Goal: Transaction & Acquisition: Purchase product/service

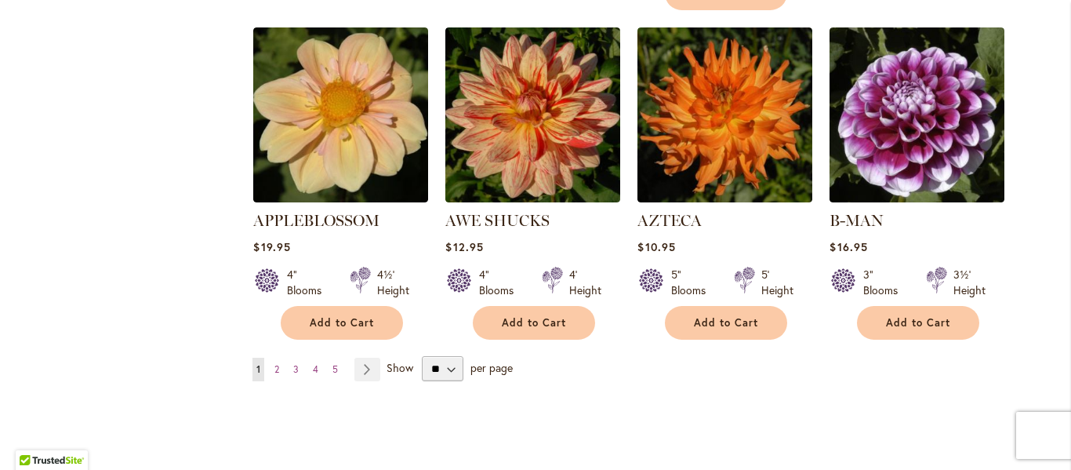
scroll to position [1394, 0]
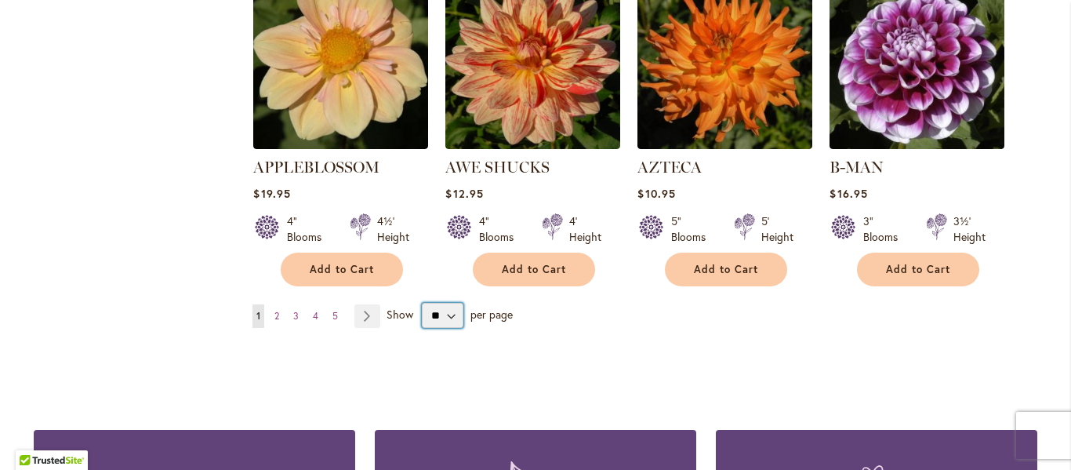
click at [426, 303] on select "** ** ** **" at bounding box center [443, 315] width 42 height 25
select select "**"
click at [422, 303] on select "** ** ** **" at bounding box center [443, 315] width 42 height 25
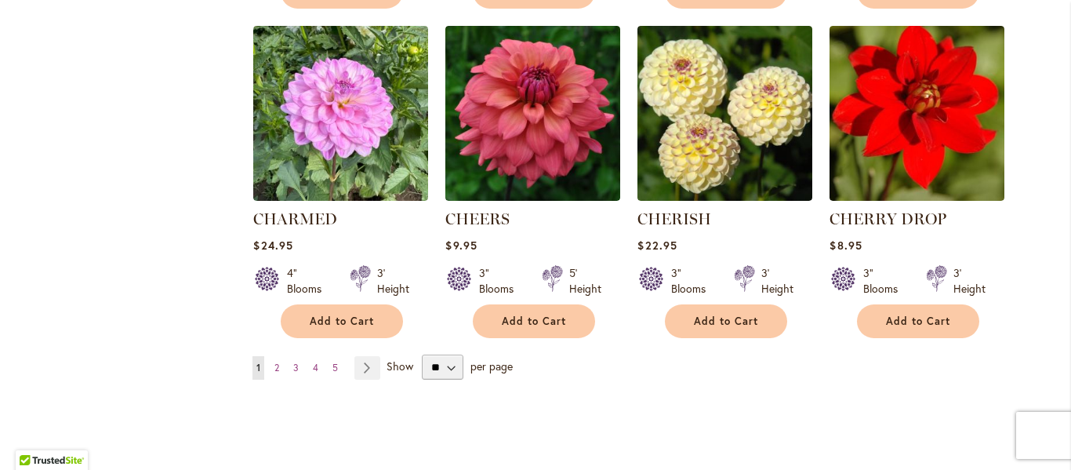
scroll to position [5348, 0]
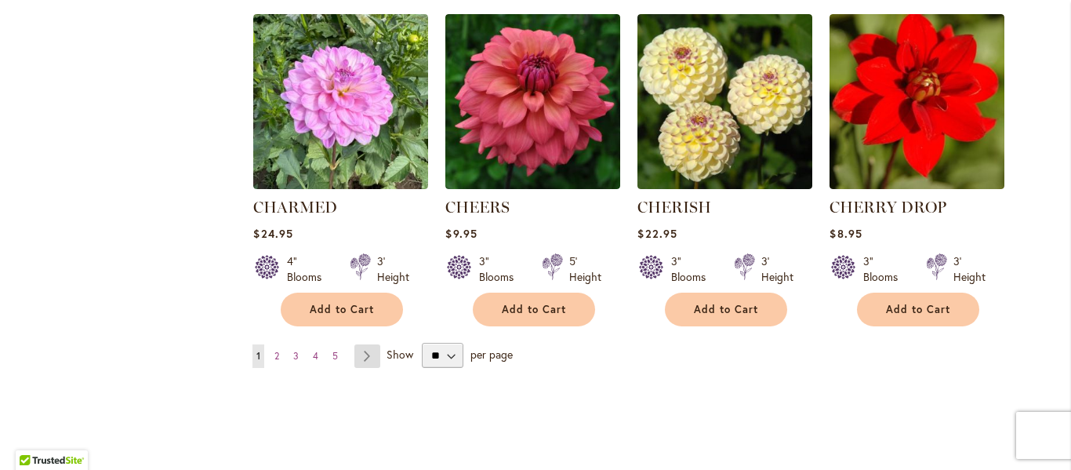
click at [356, 344] on link "Page Next" at bounding box center [367, 356] width 26 height 24
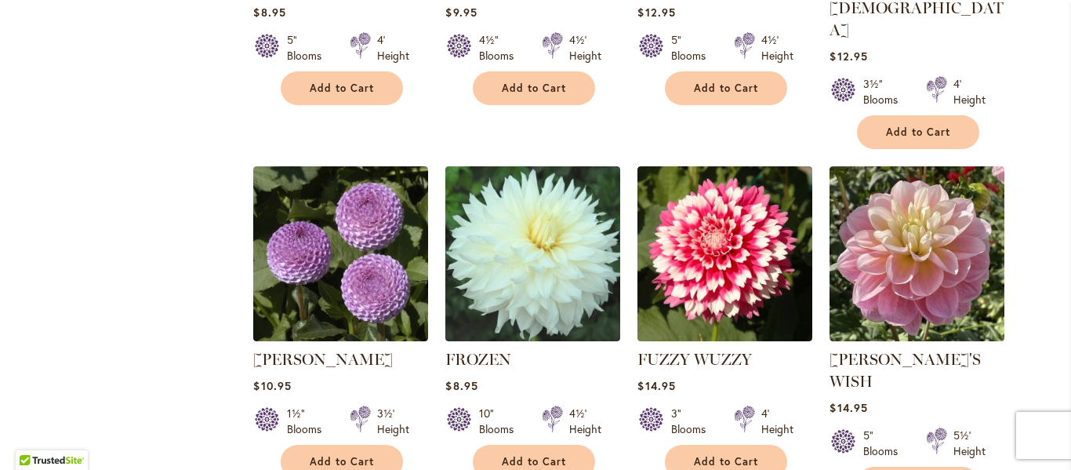
scroll to position [5390, 0]
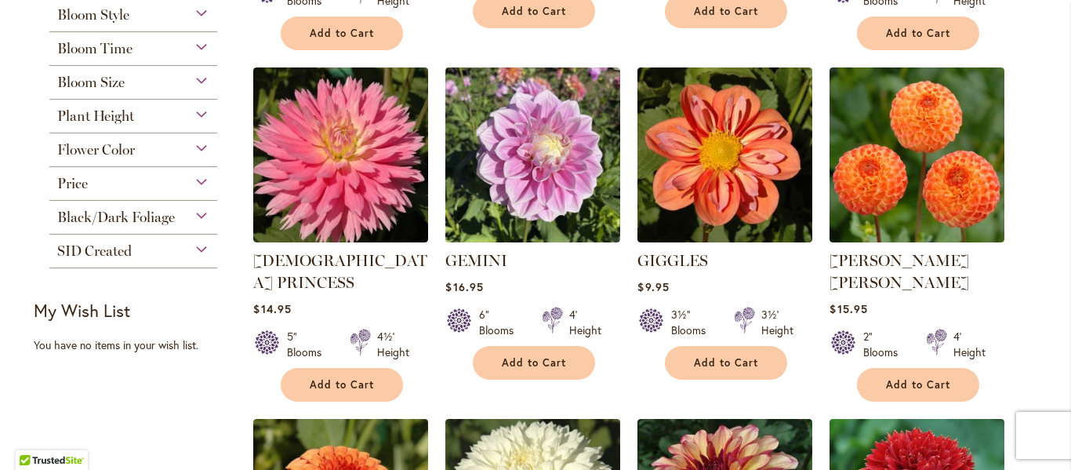
scroll to position [654, 0]
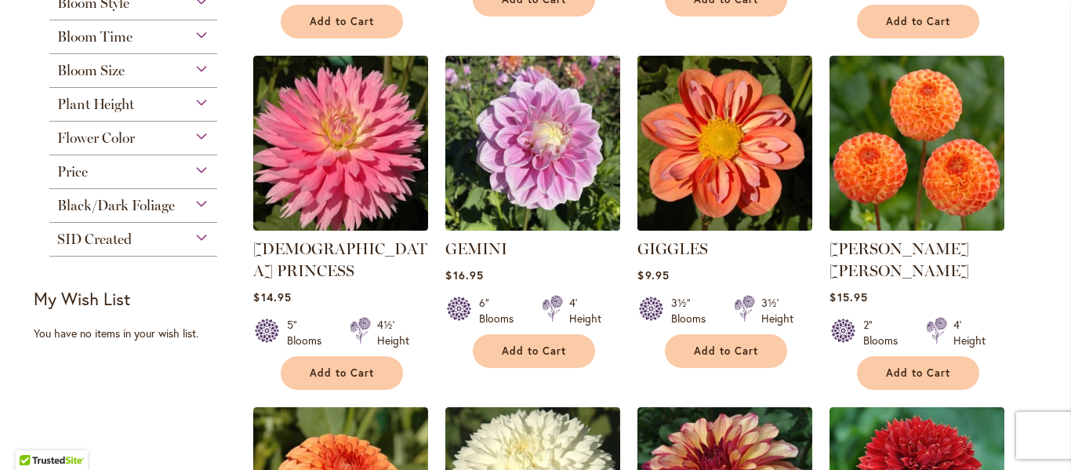
click at [687, 141] on img at bounding box center [724, 142] width 183 height 183
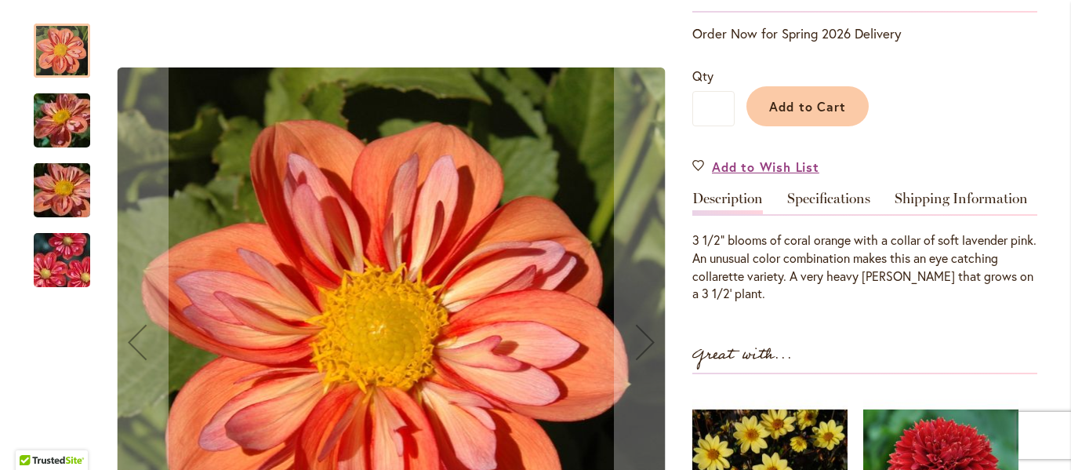
scroll to position [338, 0]
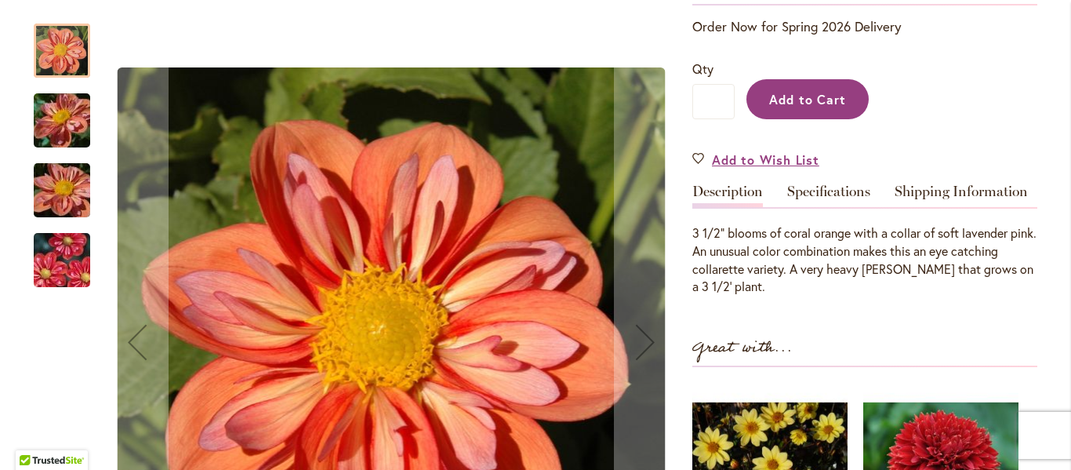
click at [784, 102] on span "Add to Cart" at bounding box center [808, 99] width 78 height 16
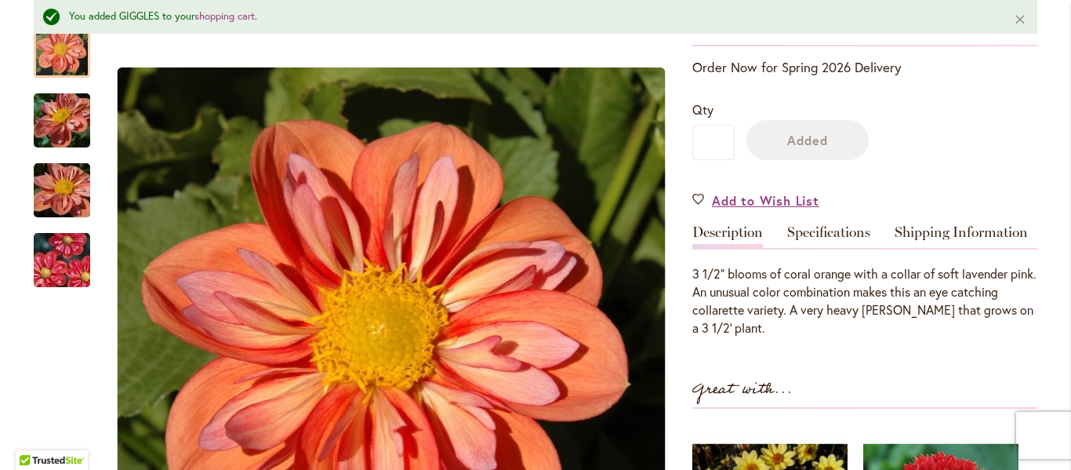
scroll to position [379, 0]
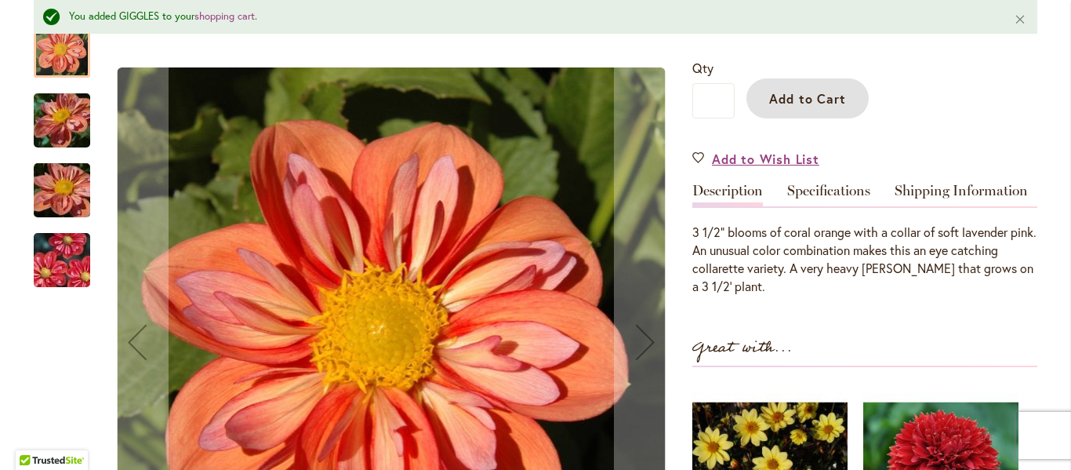
click at [614, 58] on button "Next" at bounding box center [645, 342] width 63 height 669
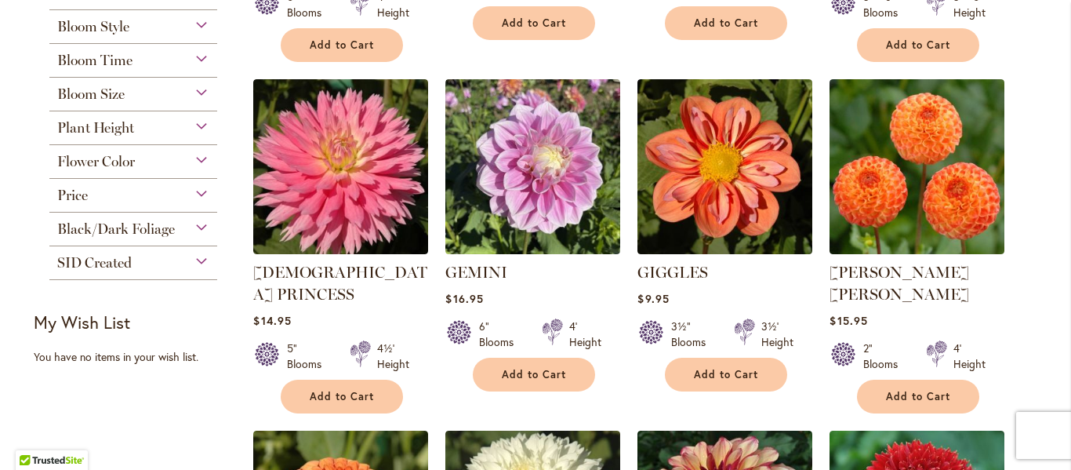
scroll to position [642, 0]
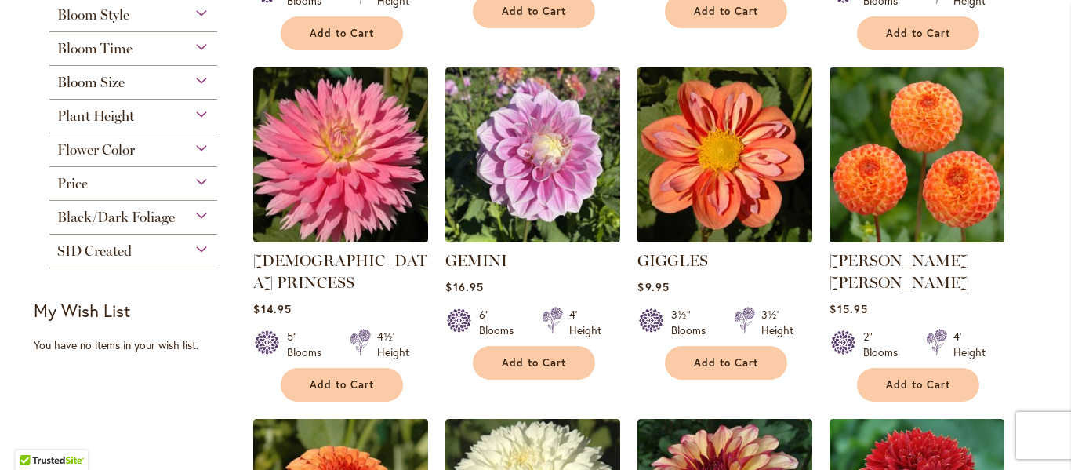
click at [724, 179] on img at bounding box center [724, 154] width 183 height 183
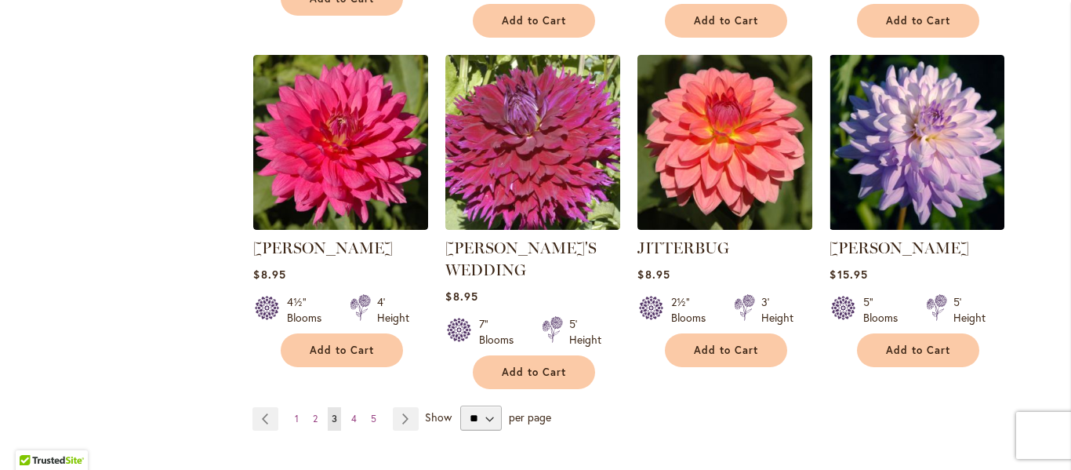
scroll to position [5438, 0]
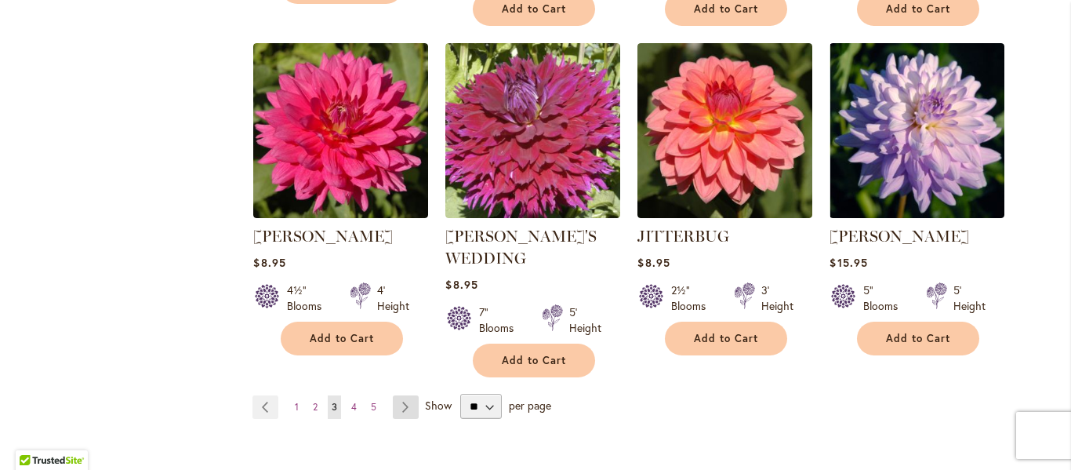
click at [393, 395] on link "Page Next" at bounding box center [406, 407] width 26 height 24
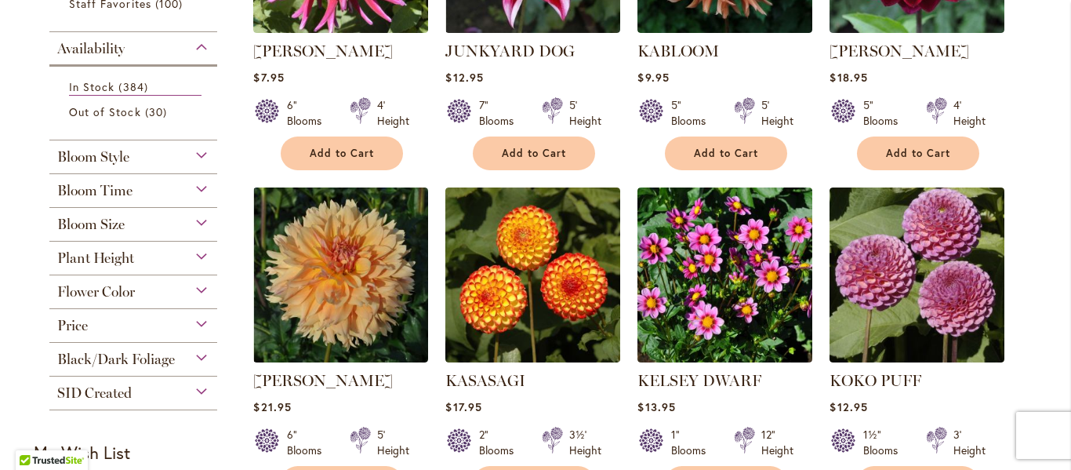
scroll to position [615, 0]
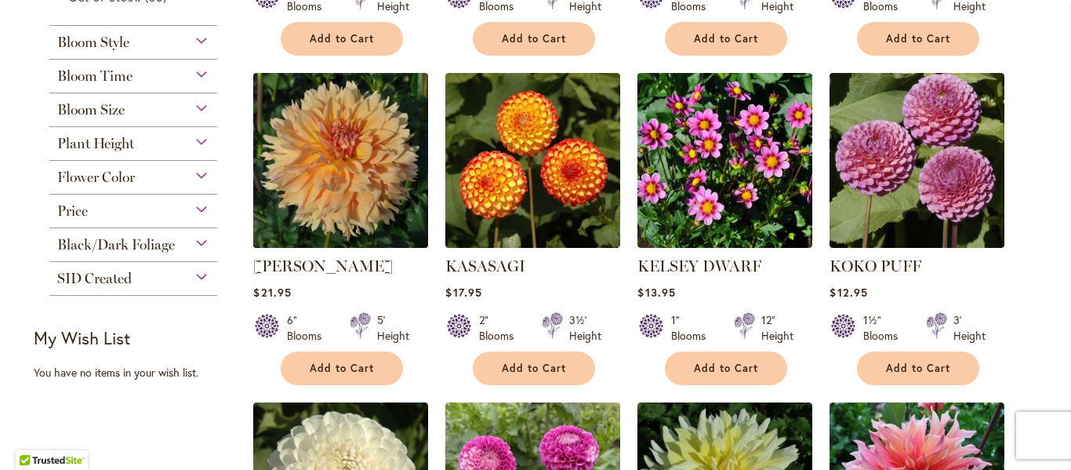
click at [360, 139] on img at bounding box center [340, 159] width 183 height 183
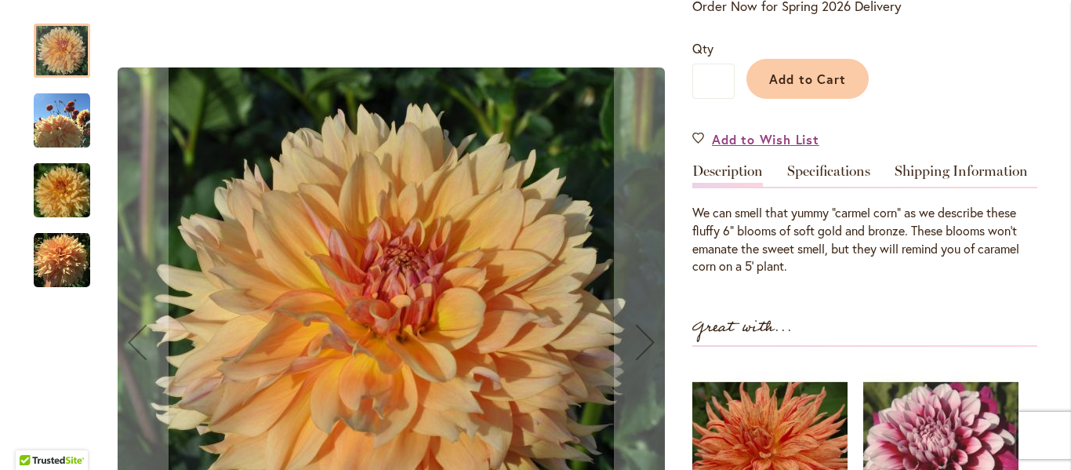
scroll to position [300, 0]
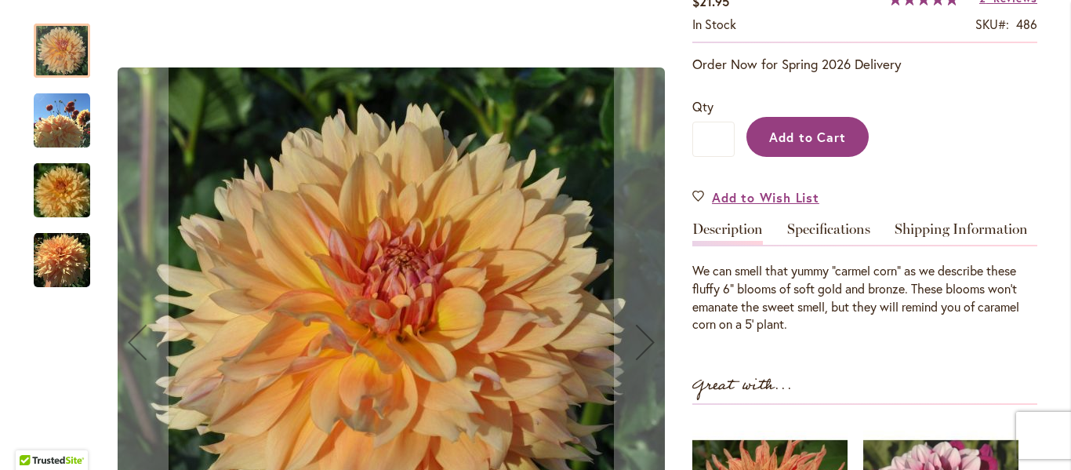
click at [793, 129] on span "Add to Cart" at bounding box center [808, 137] width 78 height 16
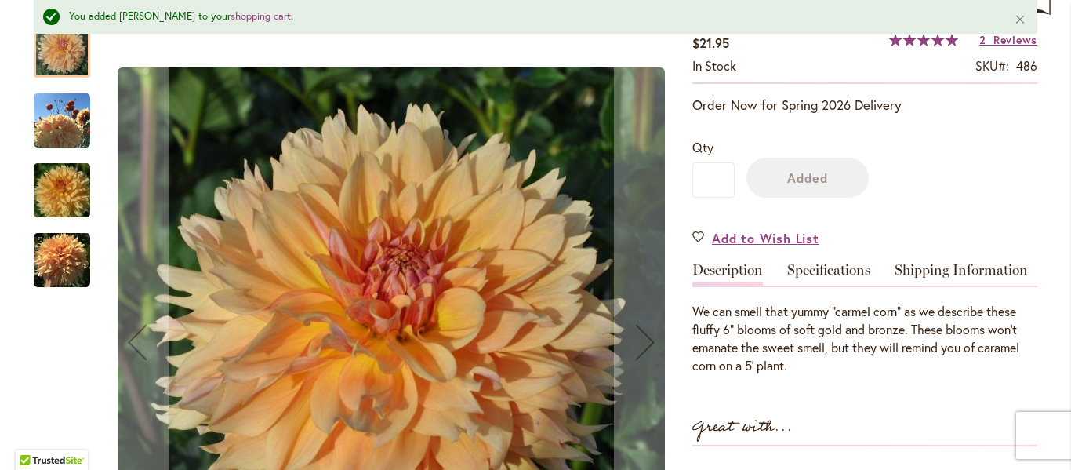
scroll to position [342, 0]
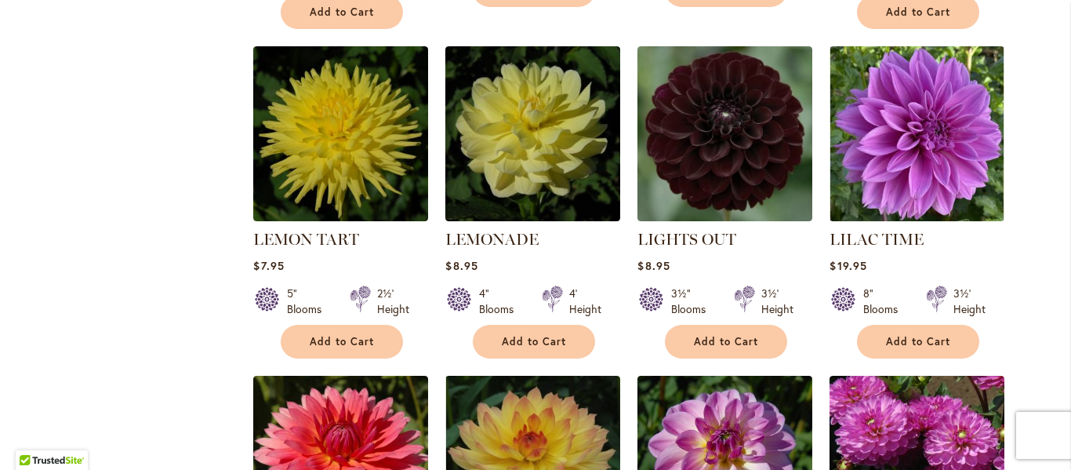
scroll to position [1673, 0]
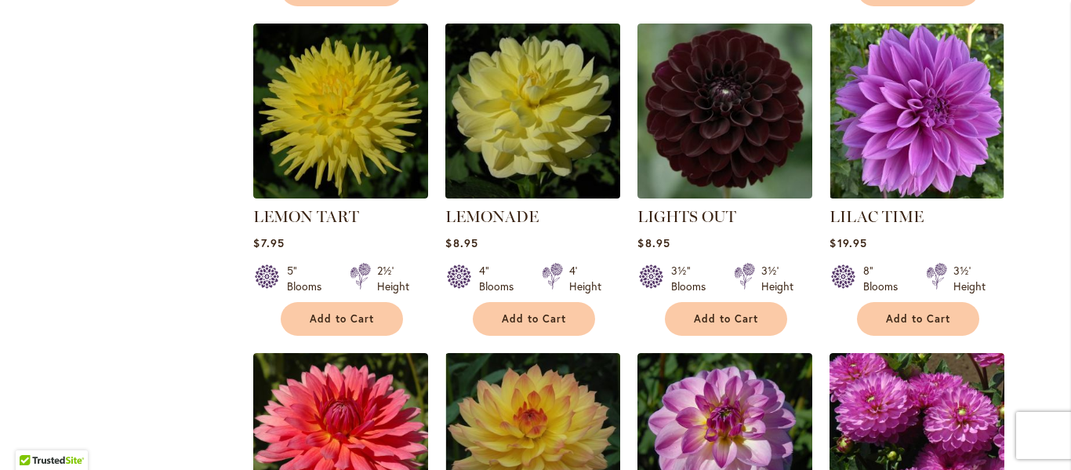
click at [477, 90] on img at bounding box center [532, 110] width 183 height 183
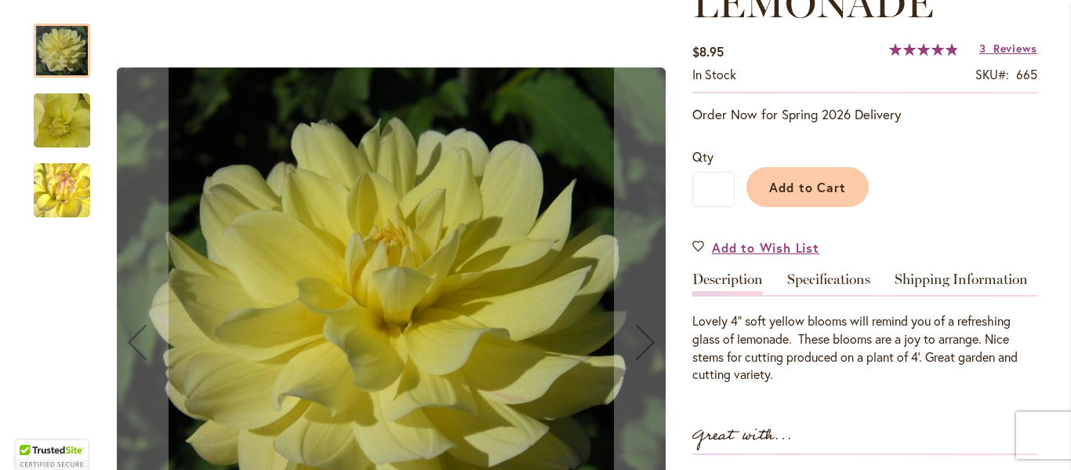
scroll to position [339, 0]
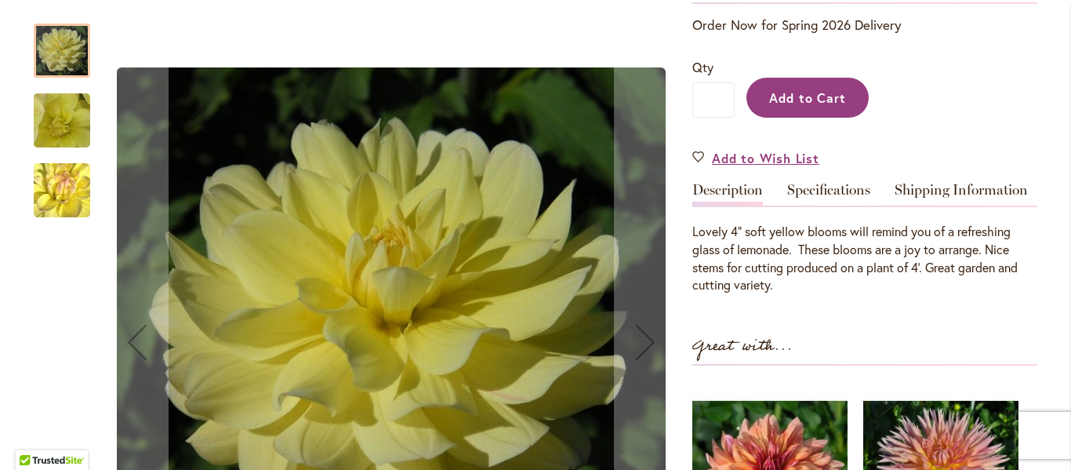
click at [807, 105] on button "Add to Cart" at bounding box center [807, 98] width 122 height 40
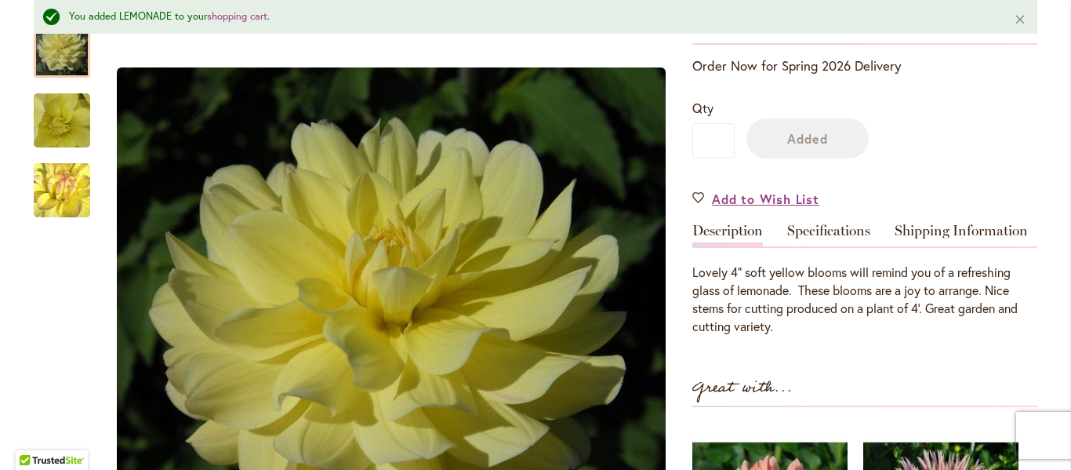
scroll to position [381, 0]
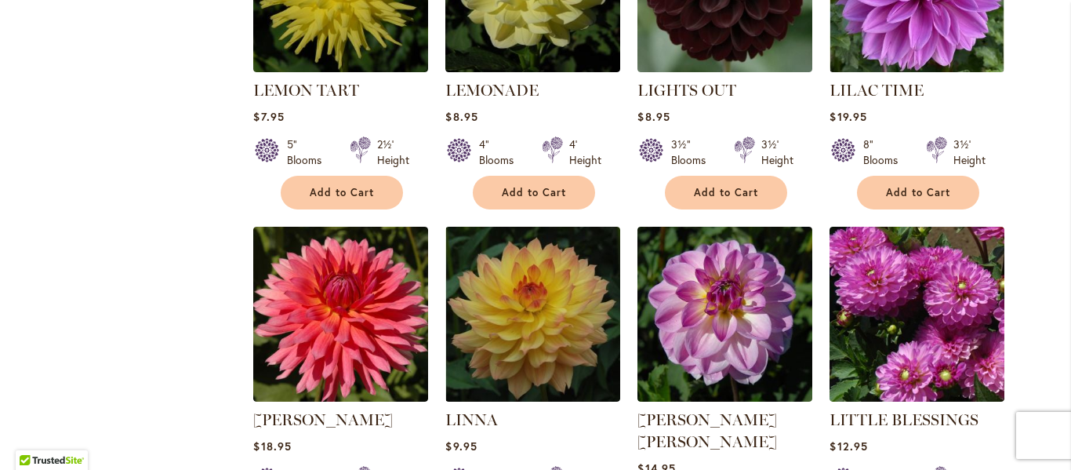
scroll to position [1891, 0]
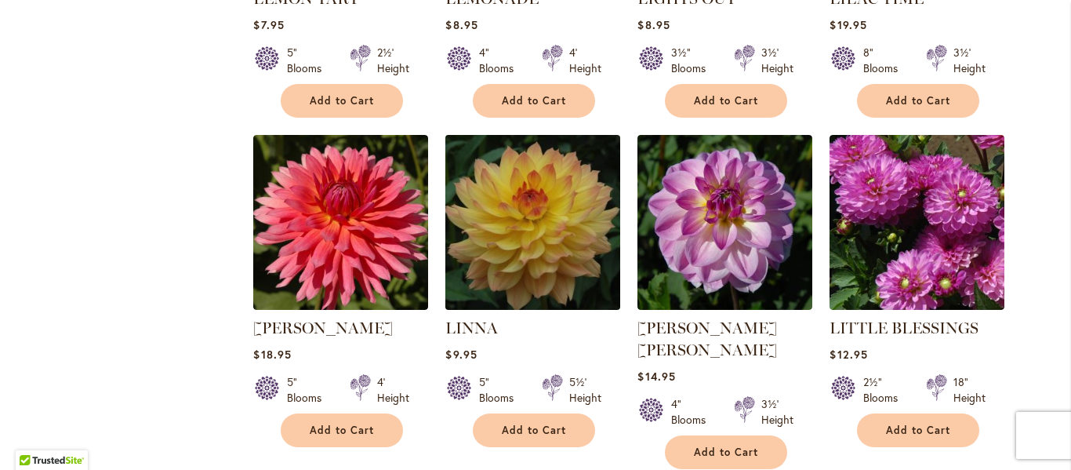
click at [520, 183] on img at bounding box center [532, 221] width 183 height 183
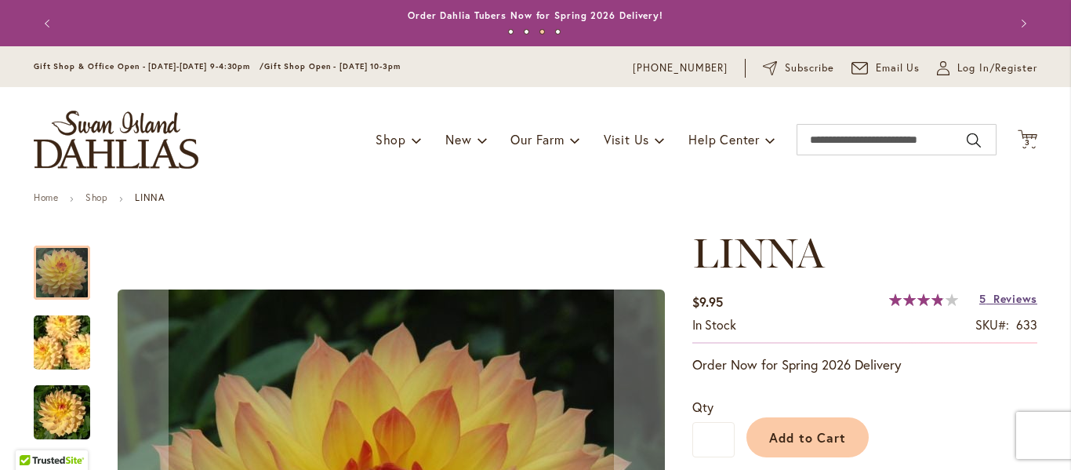
click at [993, 295] on span "Reviews" at bounding box center [1015, 298] width 44 height 15
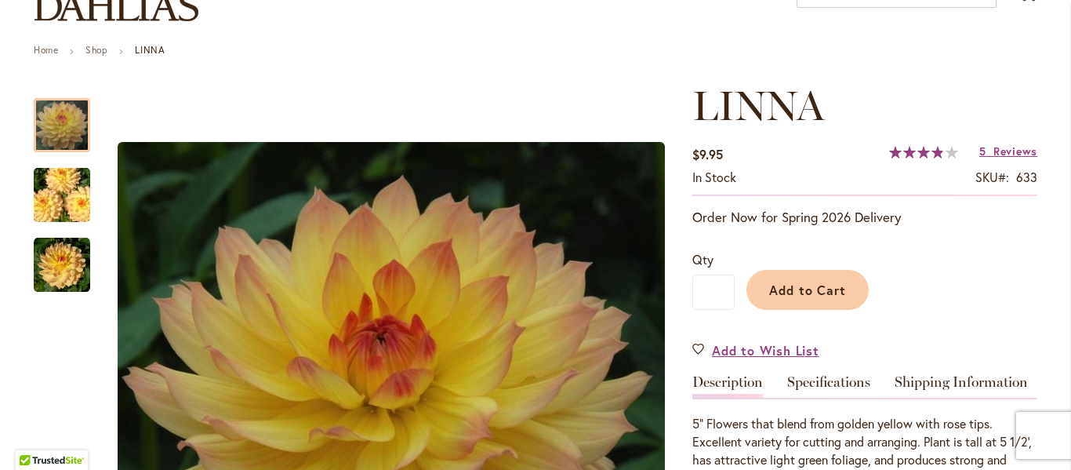
scroll to position [140, 0]
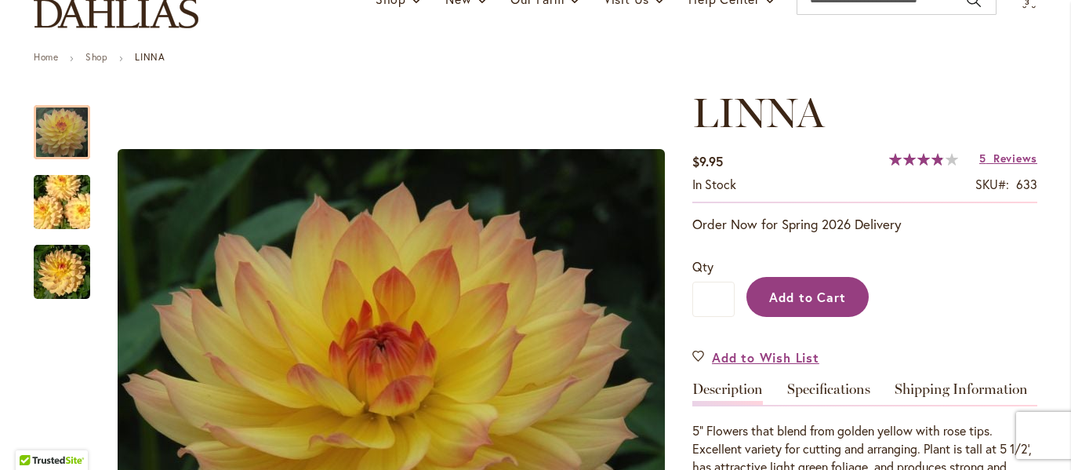
click at [791, 288] on span "Add to Cart" at bounding box center [808, 296] width 78 height 16
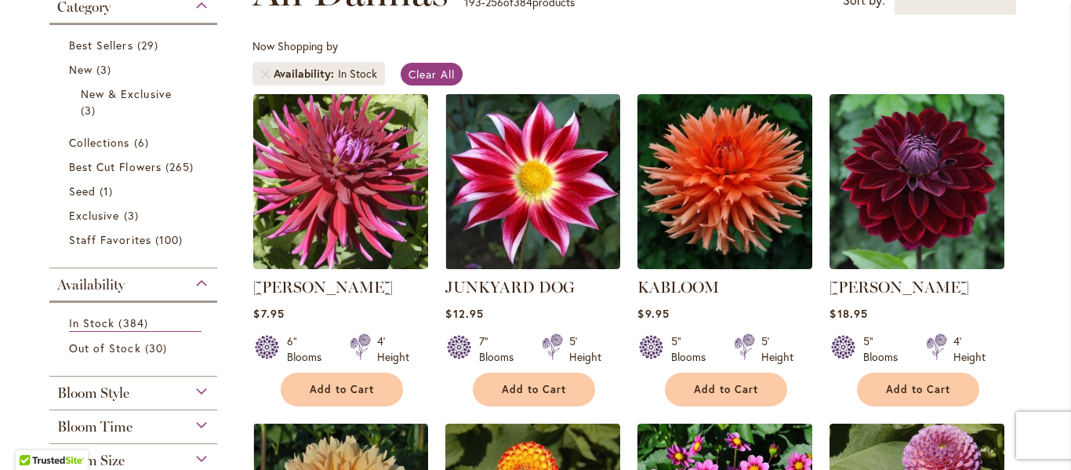
scroll to position [275, 0]
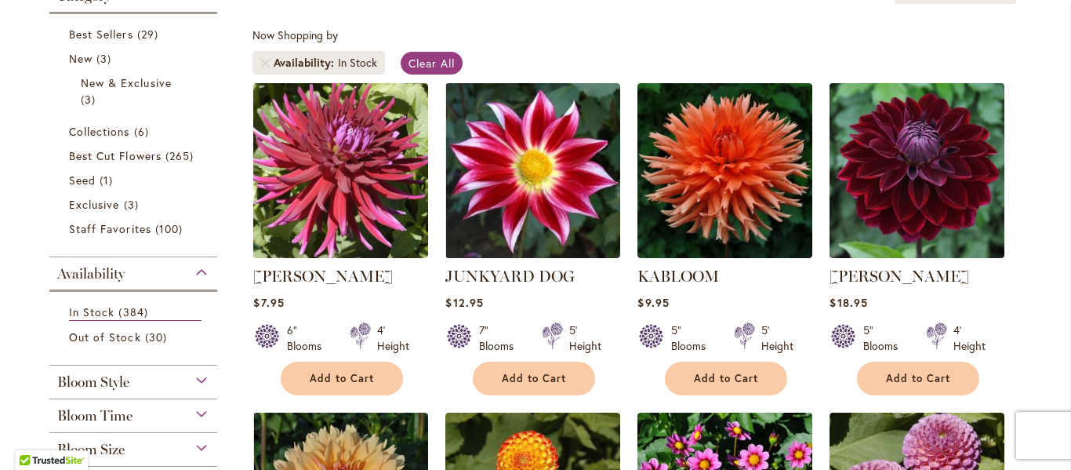
click at [915, 167] on img at bounding box center [916, 169] width 183 height 183
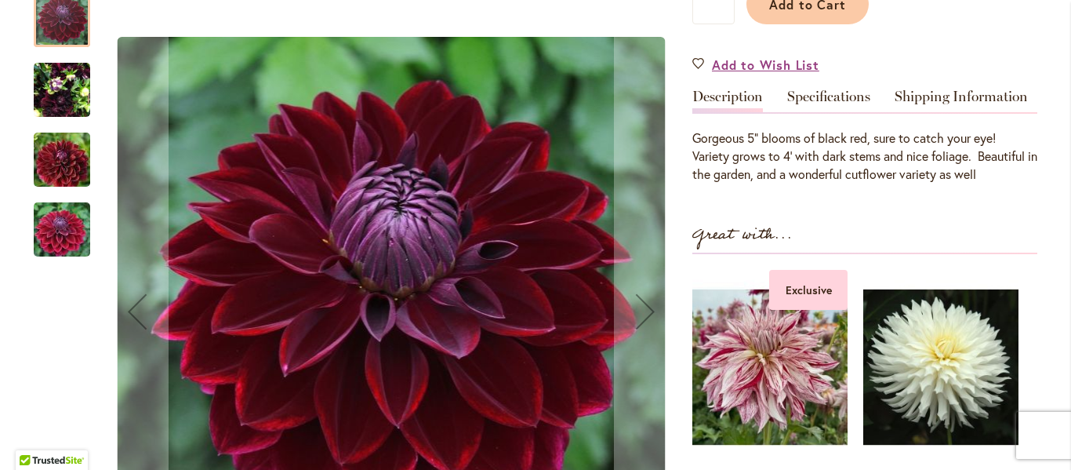
scroll to position [114, 0]
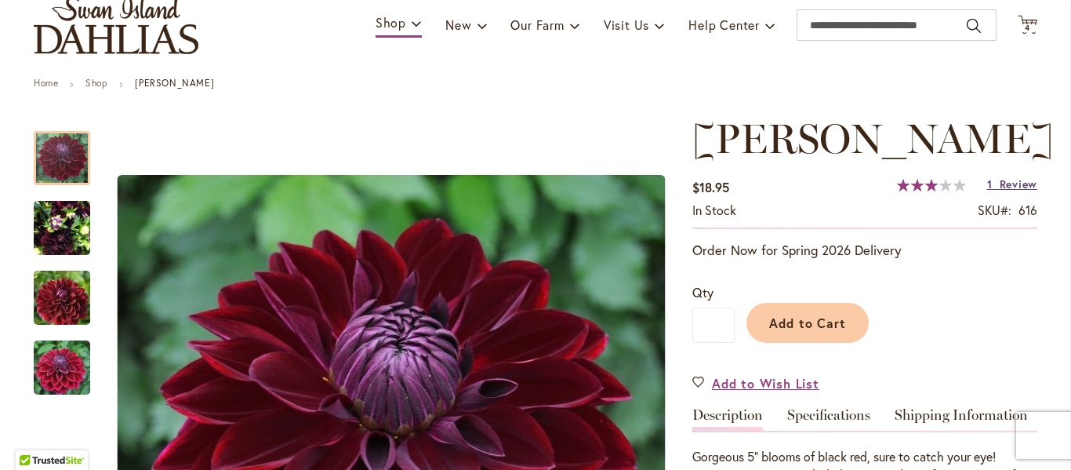
click at [999, 187] on span "Review" at bounding box center [1018, 183] width 38 height 15
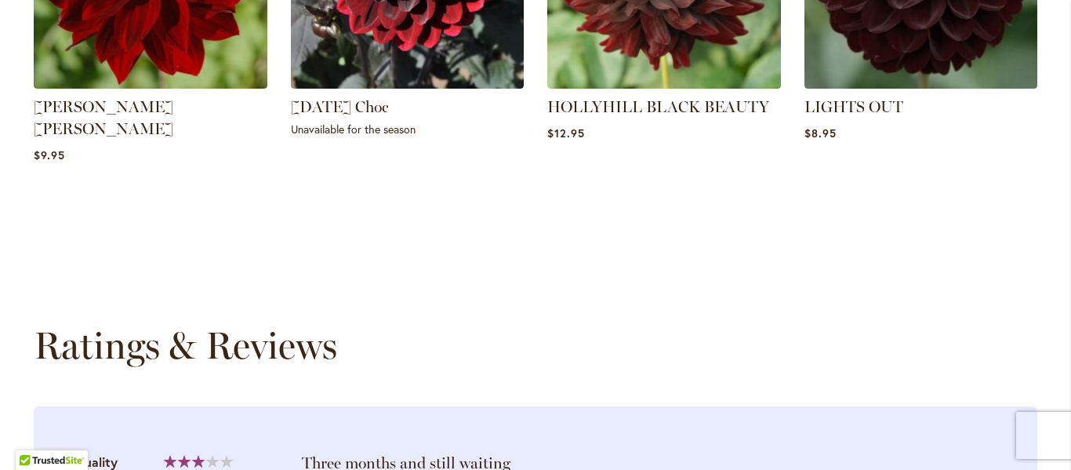
scroll to position [1452, 0]
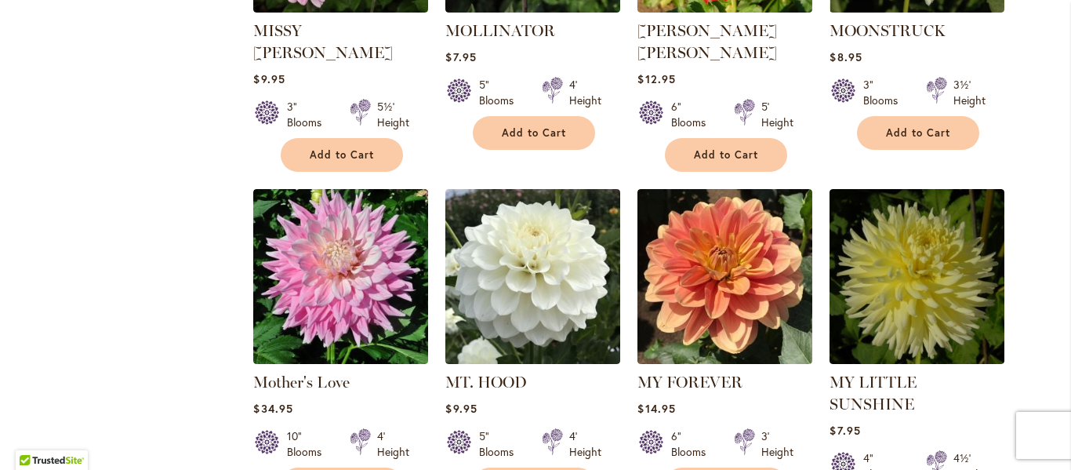
scroll to position [5263, 0]
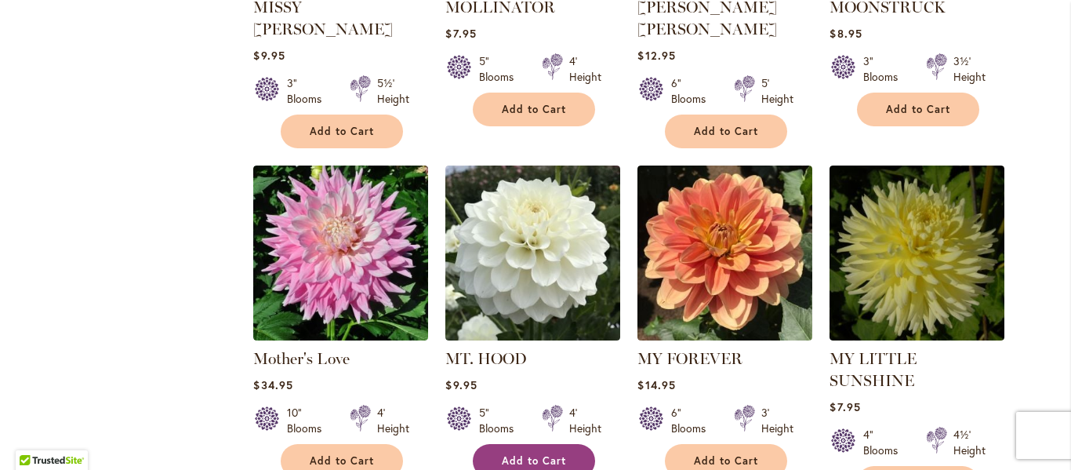
click at [538, 444] on button "Add to Cart" at bounding box center [534, 461] width 122 height 34
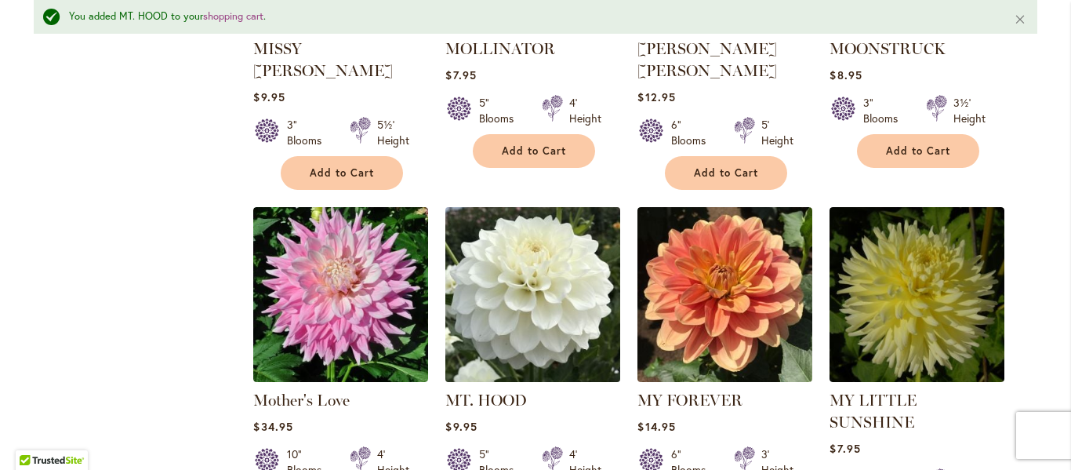
scroll to position [5304, 0]
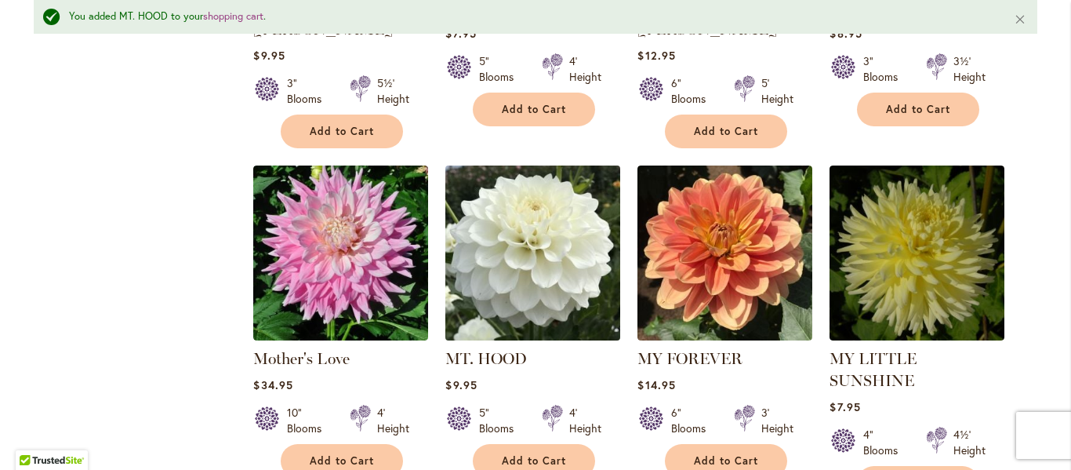
click at [530, 175] on img at bounding box center [532, 252] width 183 height 183
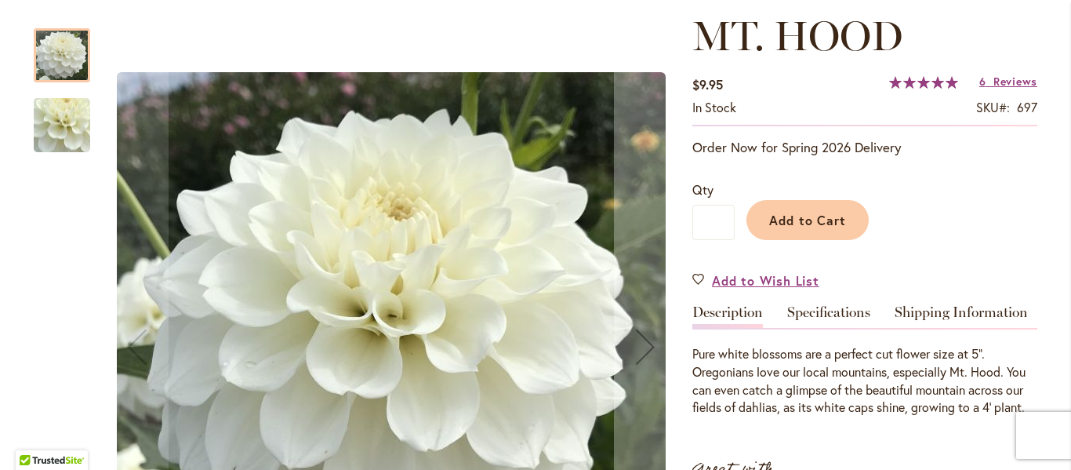
scroll to position [210, 0]
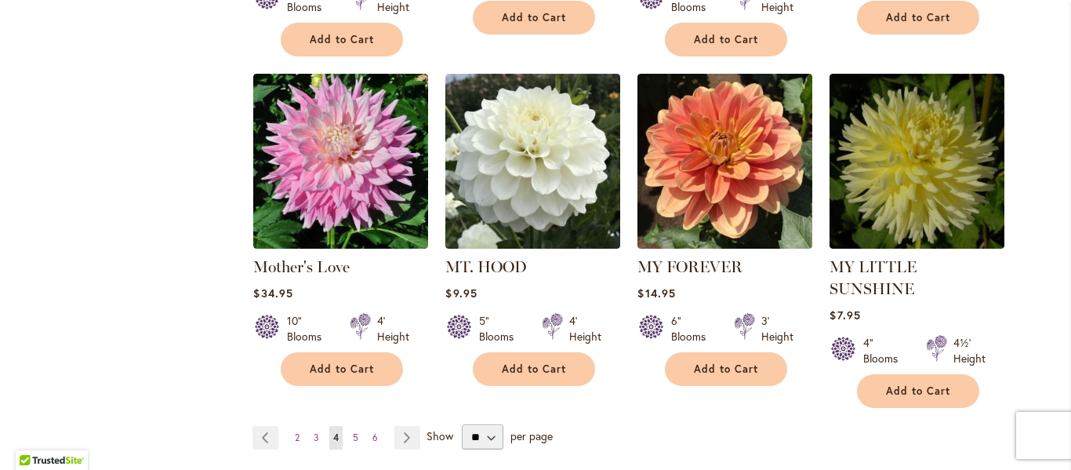
scroll to position [5457, 0]
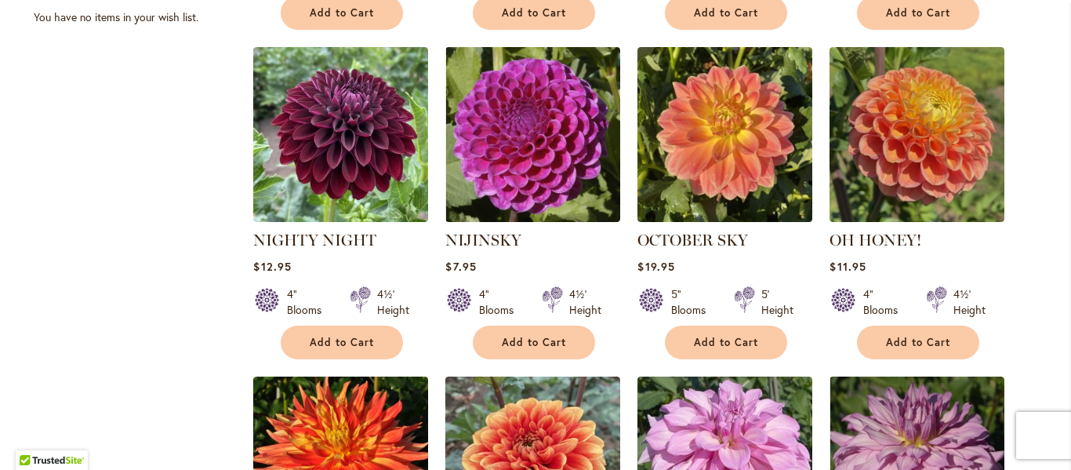
scroll to position [982, 0]
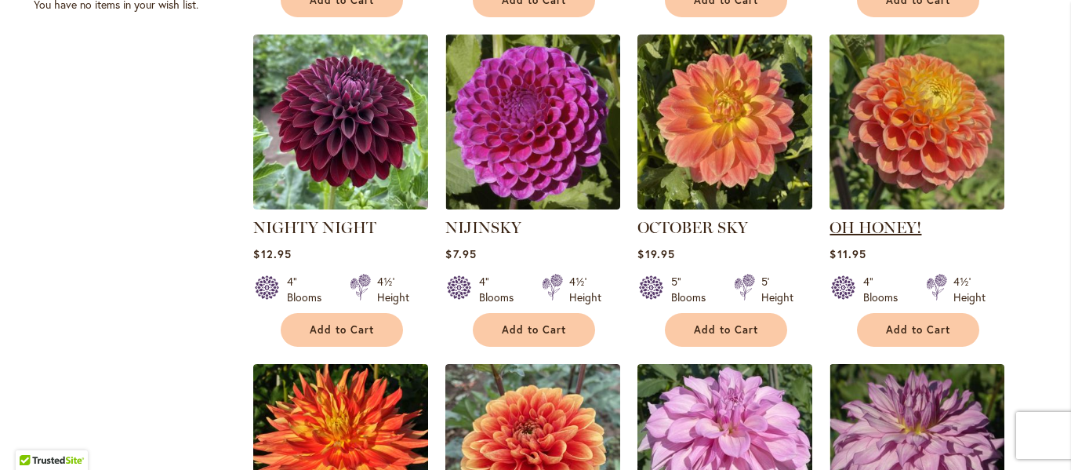
click at [868, 223] on link "OH HONEY!" at bounding box center [875, 227] width 92 height 19
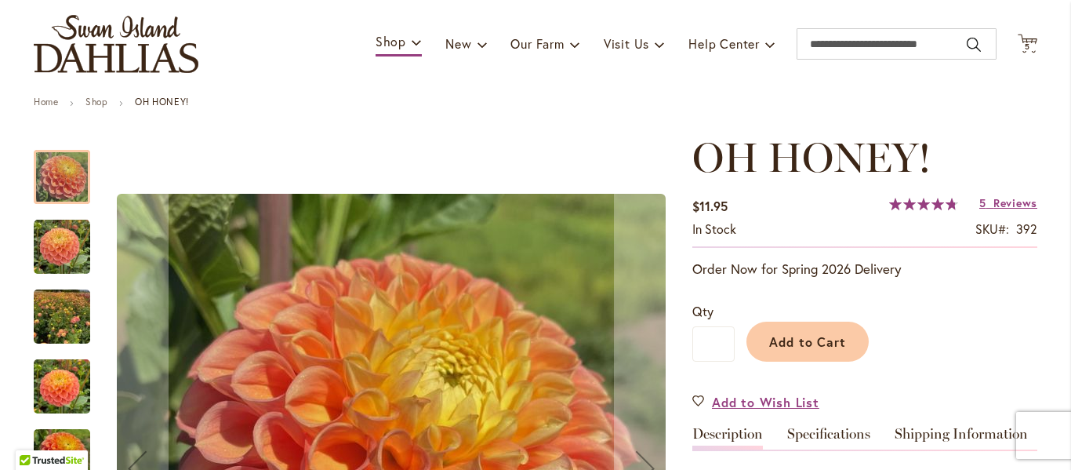
scroll to position [32, 0]
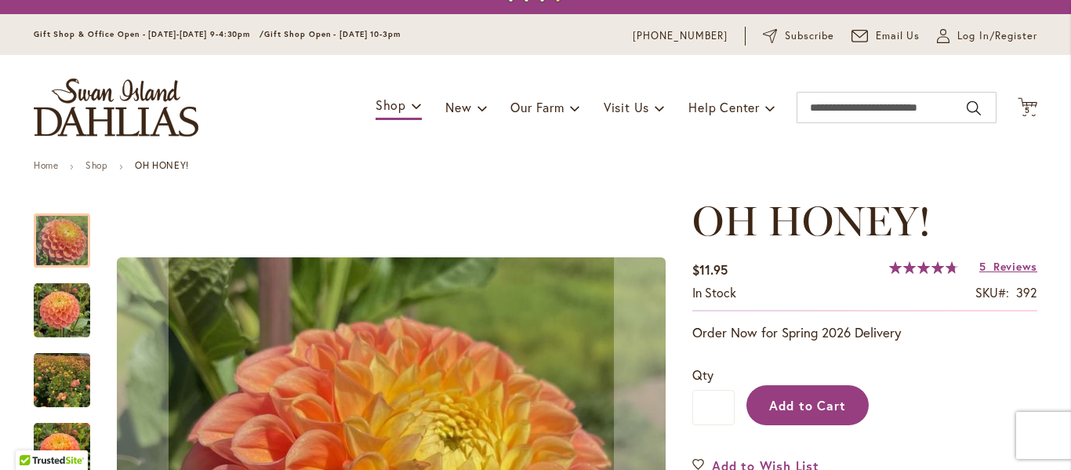
click at [794, 401] on span "Add to Cart" at bounding box center [808, 405] width 78 height 16
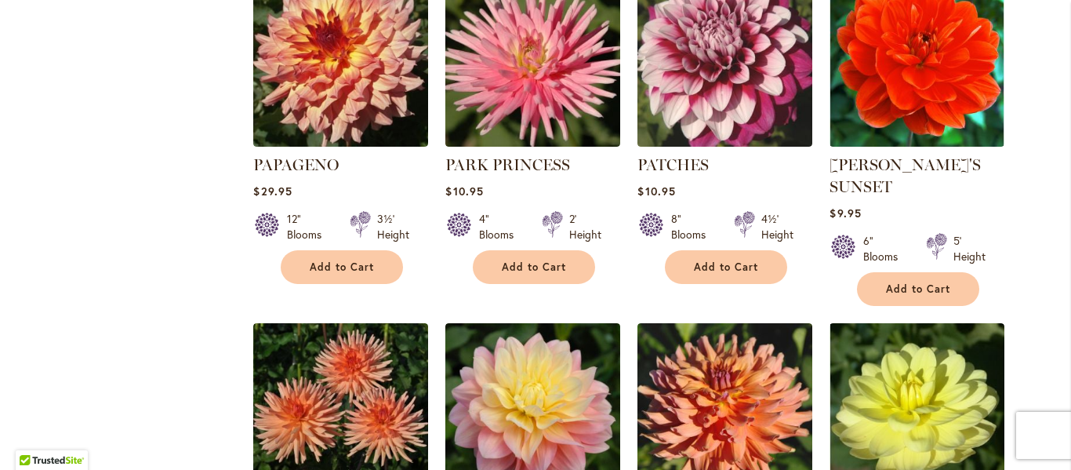
scroll to position [1871, 0]
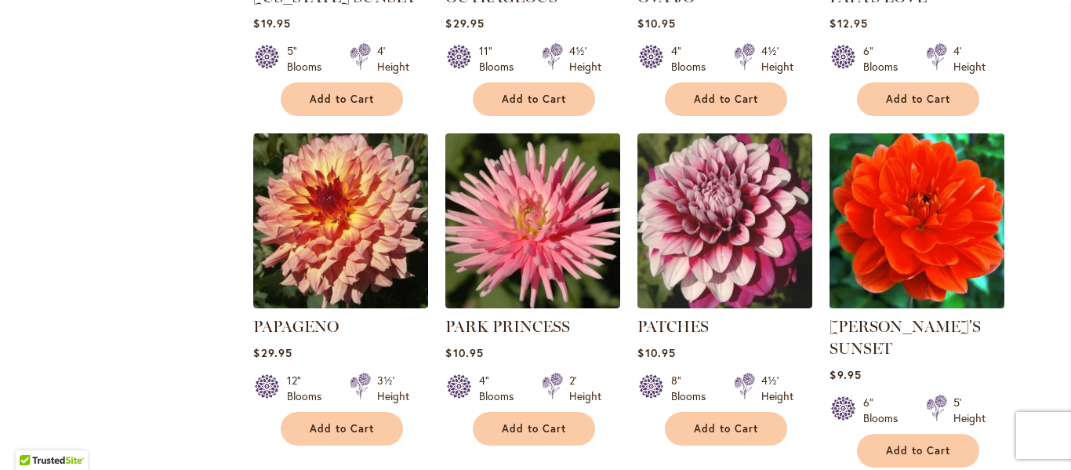
click at [891, 266] on img at bounding box center [916, 220] width 183 height 183
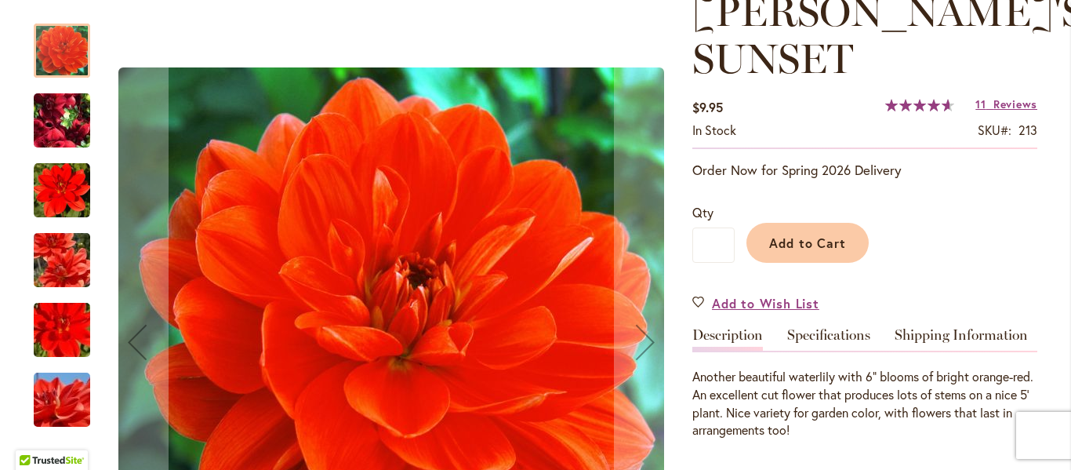
scroll to position [233, 0]
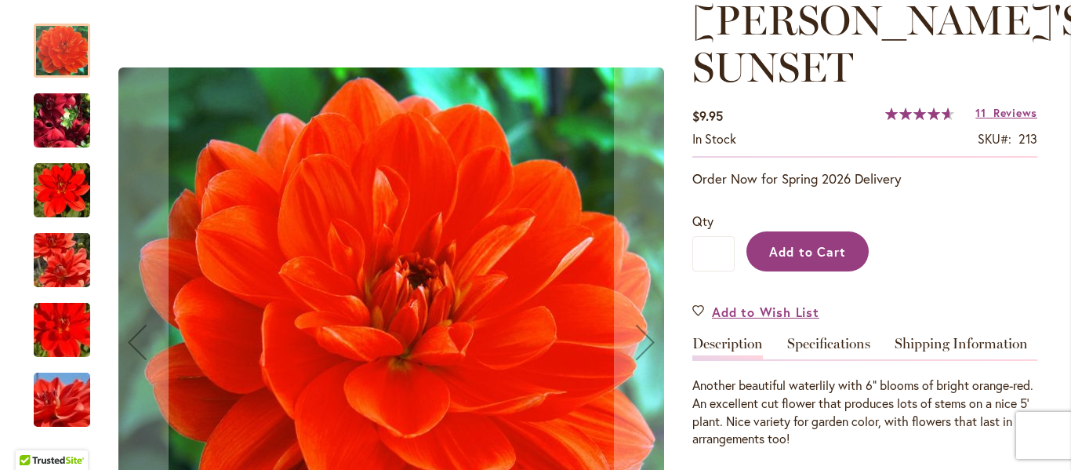
click at [810, 263] on button "Add to Cart" at bounding box center [807, 251] width 122 height 40
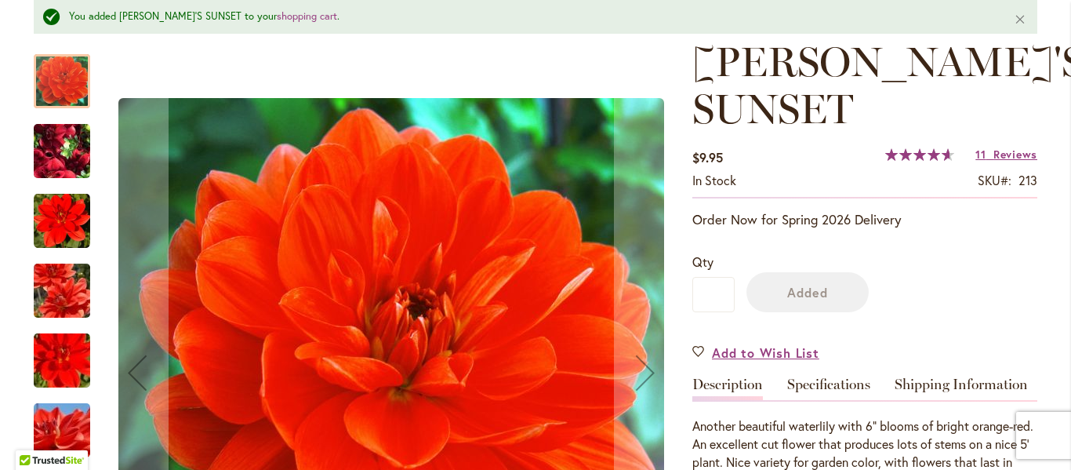
scroll to position [274, 0]
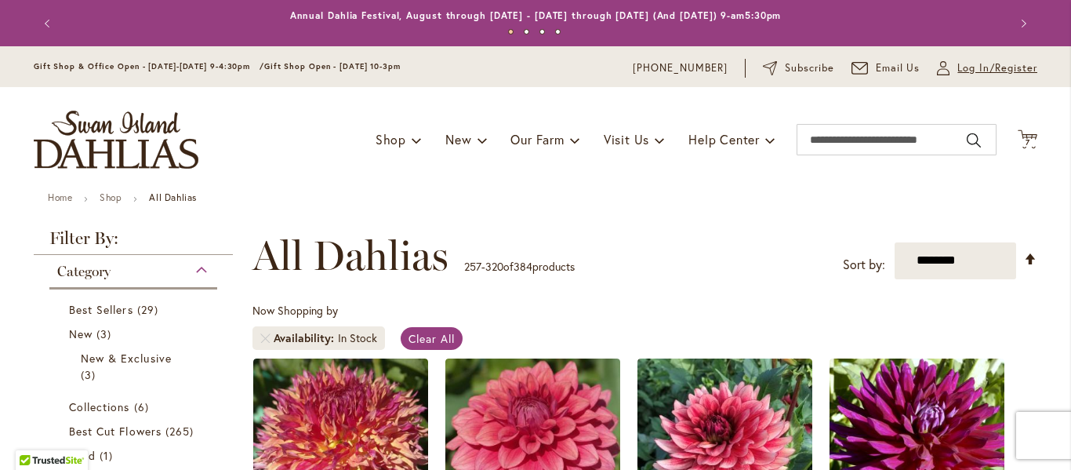
click at [976, 69] on span "Log In/Register" at bounding box center [997, 68] width 80 height 16
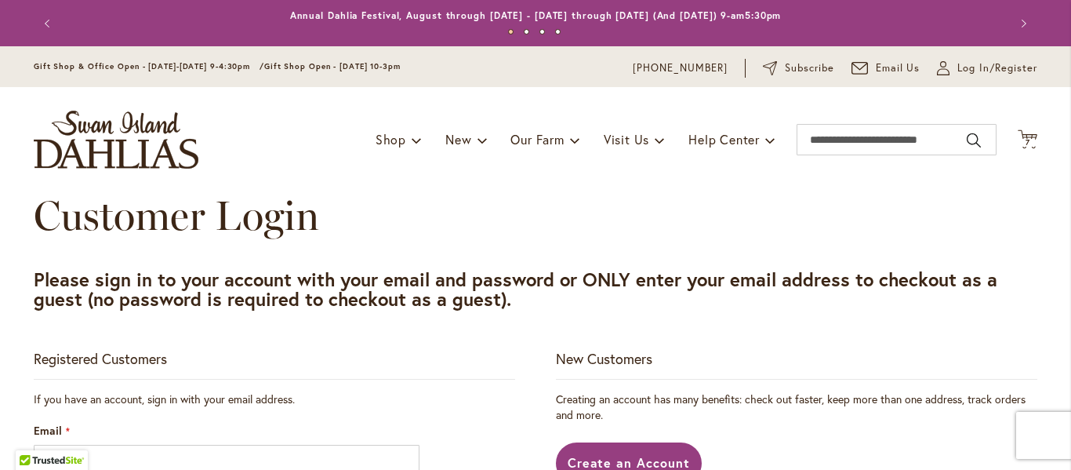
scroll to position [243, 0]
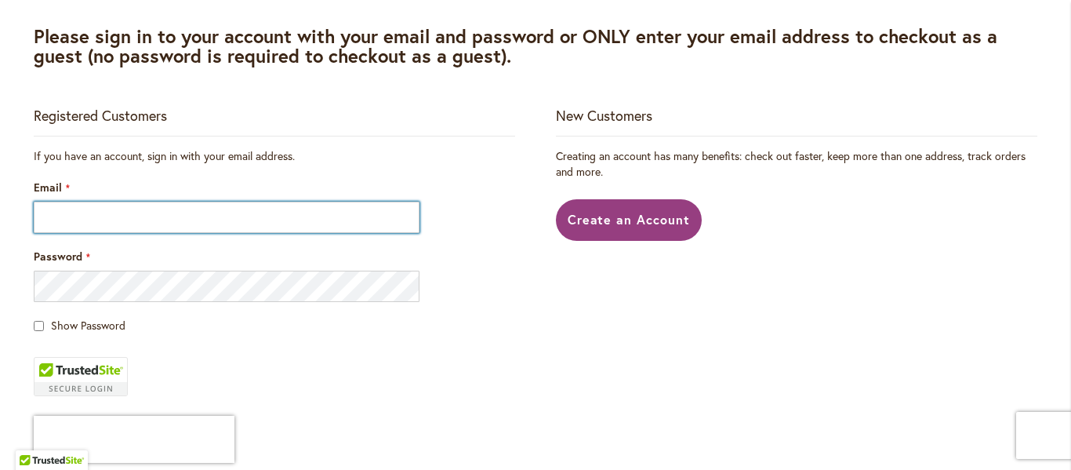
click at [150, 223] on input "Email" at bounding box center [227, 216] width 386 height 31
type input "**********"
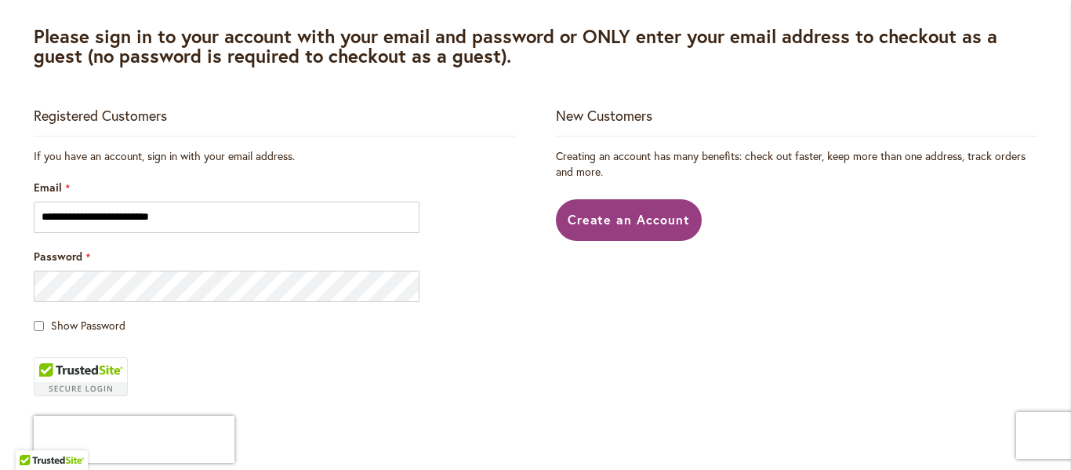
scroll to position [441, 0]
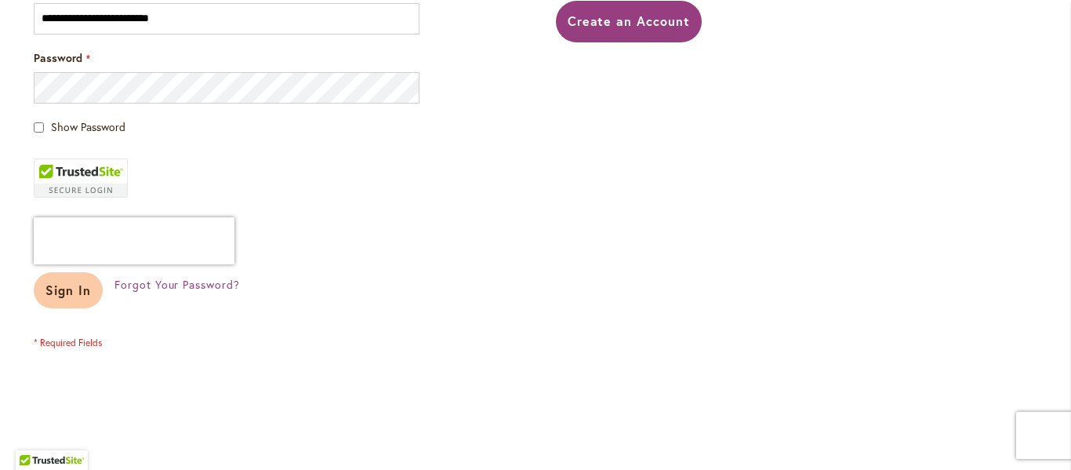
click at [60, 297] on span "Sign In" at bounding box center [67, 289] width 45 height 16
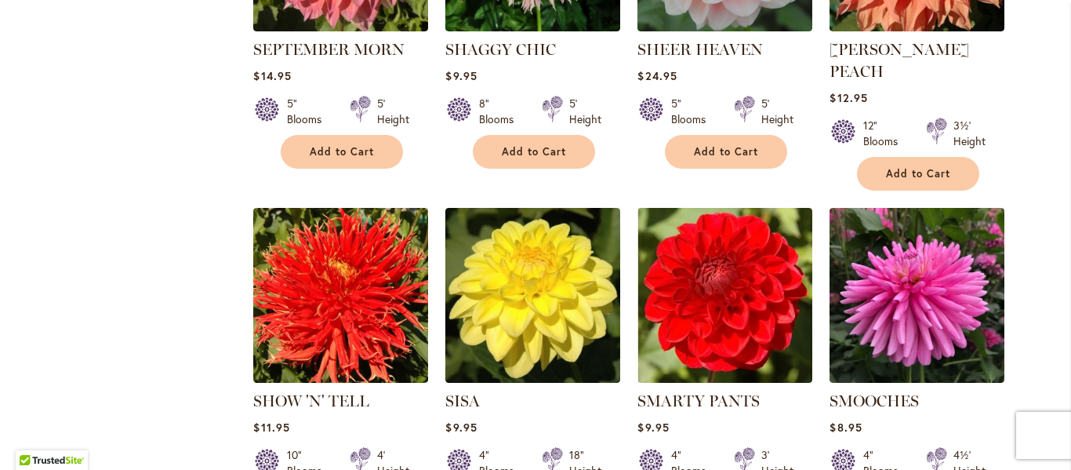
scroll to position [5347, 0]
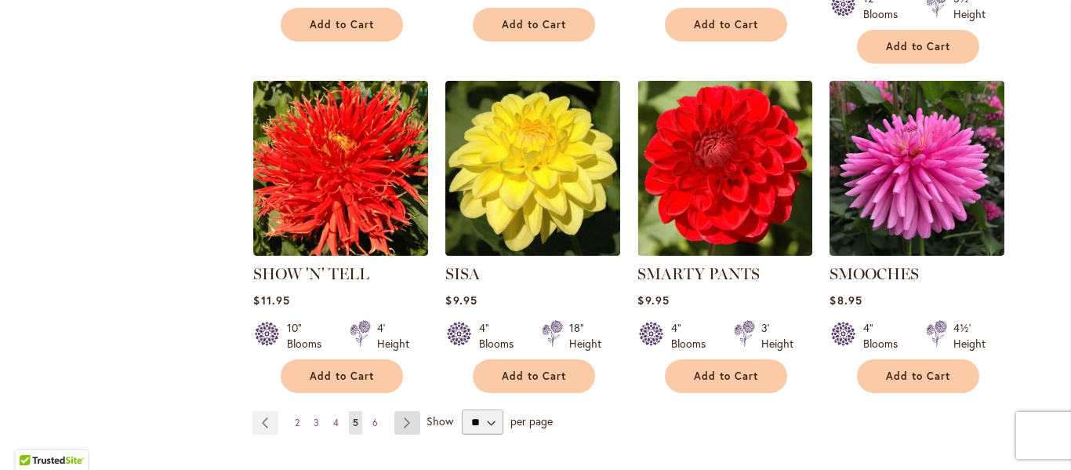
click at [401, 411] on link "Page Next" at bounding box center [407, 423] width 26 height 24
